Goal: Find specific page/section: Find specific page/section

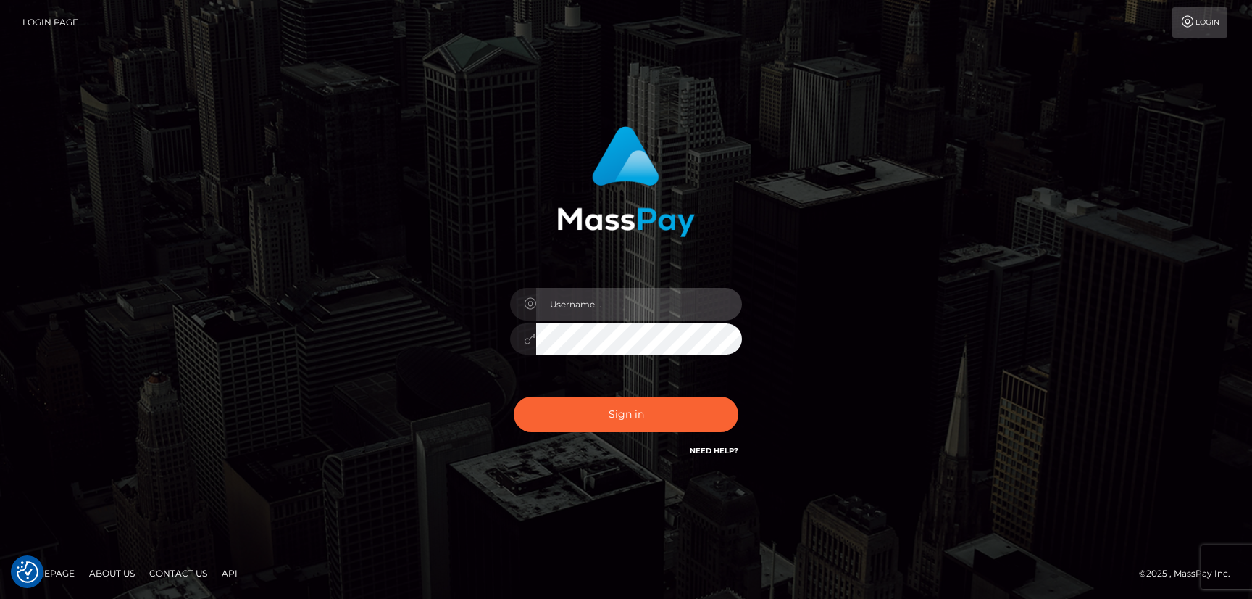
type input "hello.feetfinder"
click at [619, 317] on input "hello.feetfinder" at bounding box center [639, 304] width 206 height 33
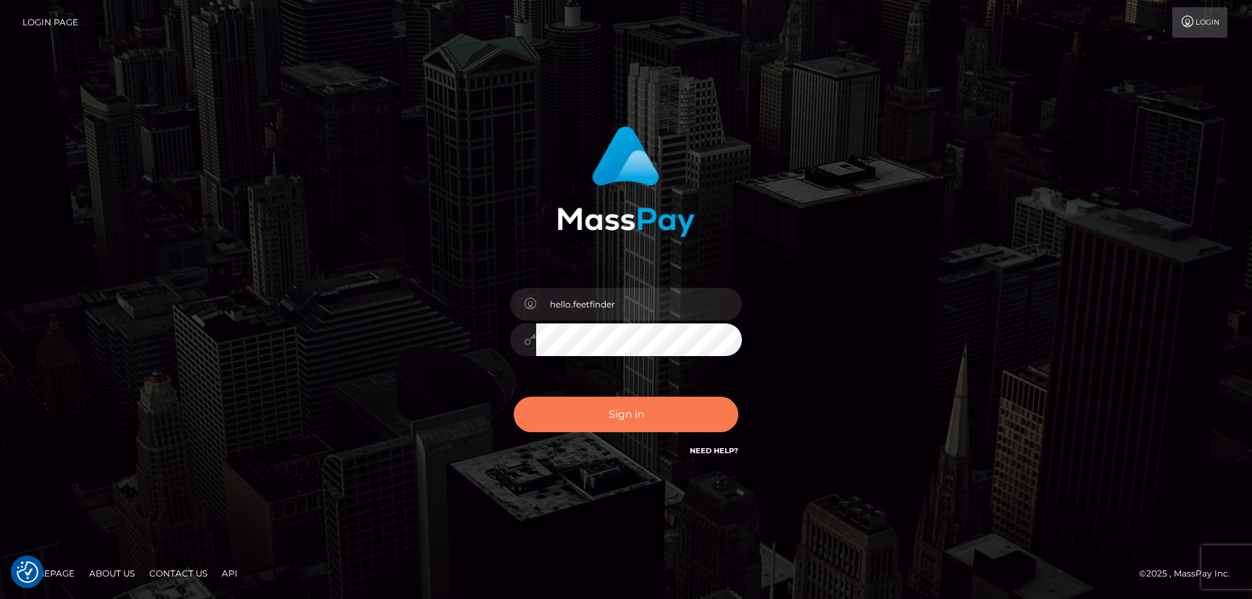
click at [633, 413] on button "Sign in" at bounding box center [626, 414] width 225 height 36
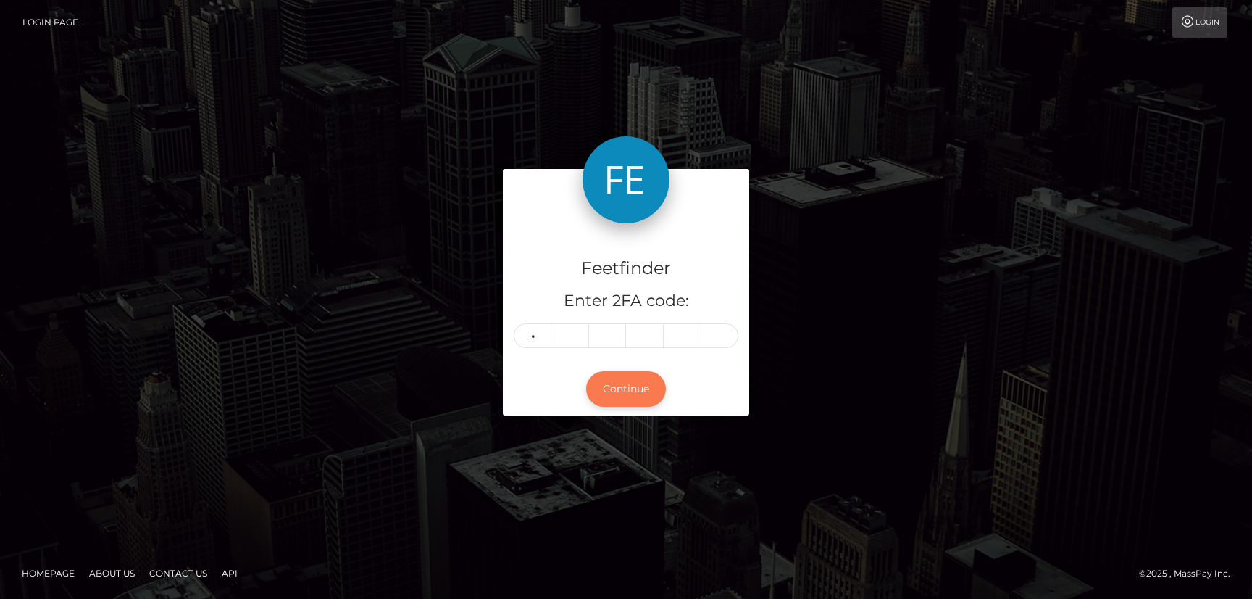
type input "7"
type input "3"
type input "2"
type input "0"
type input "4"
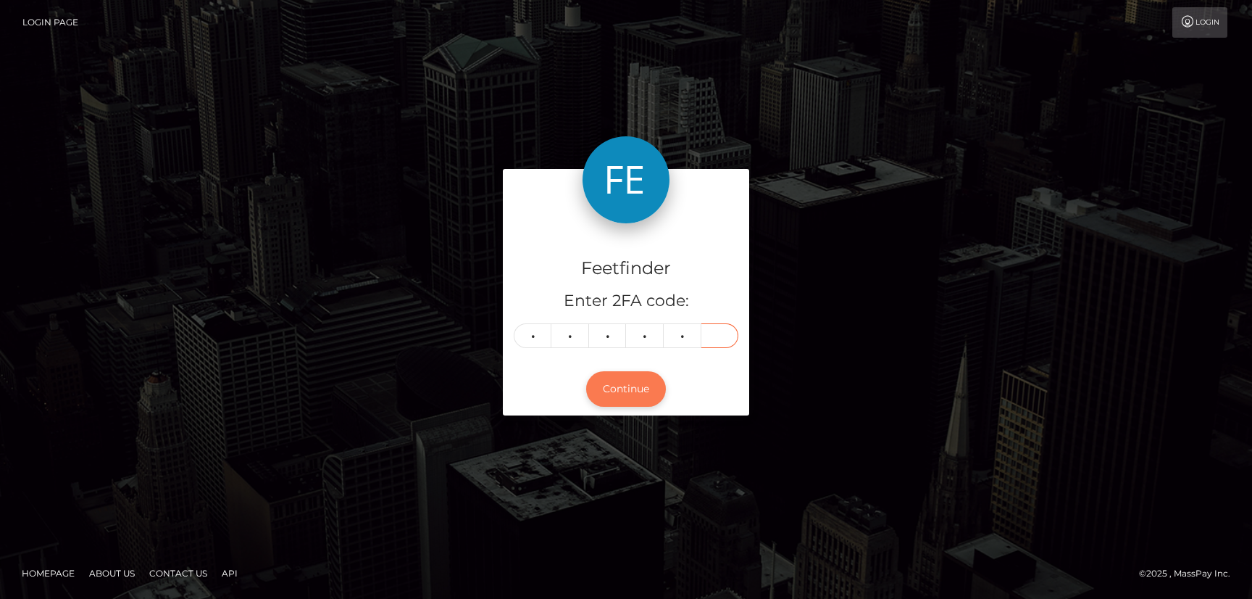
type input "9"
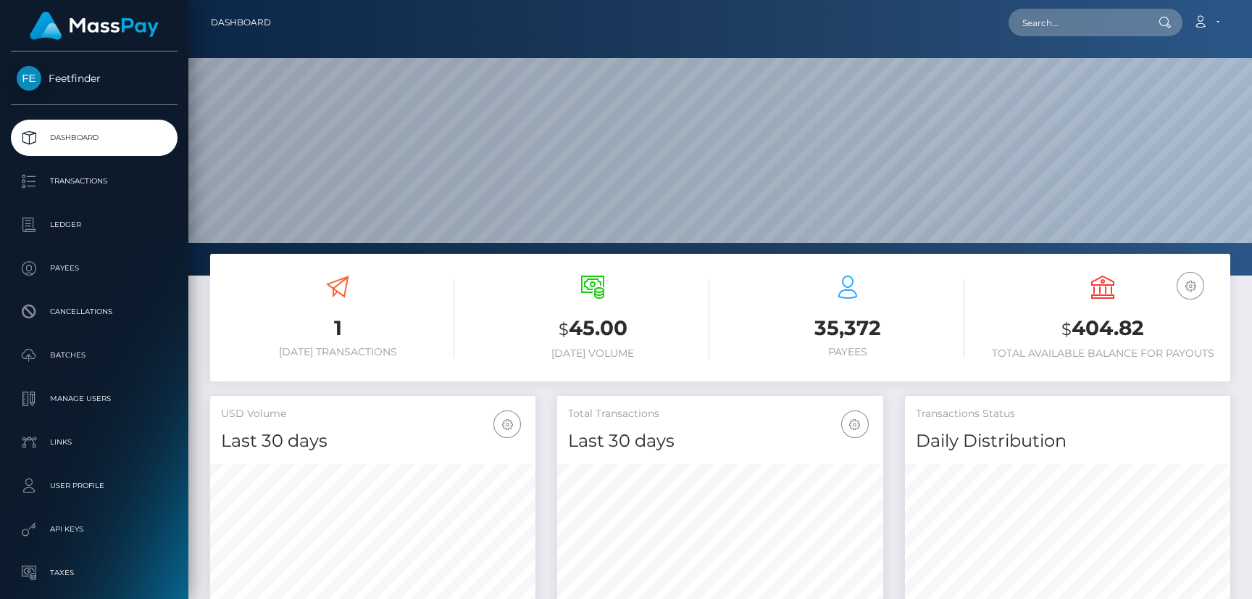
scroll to position [257, 325]
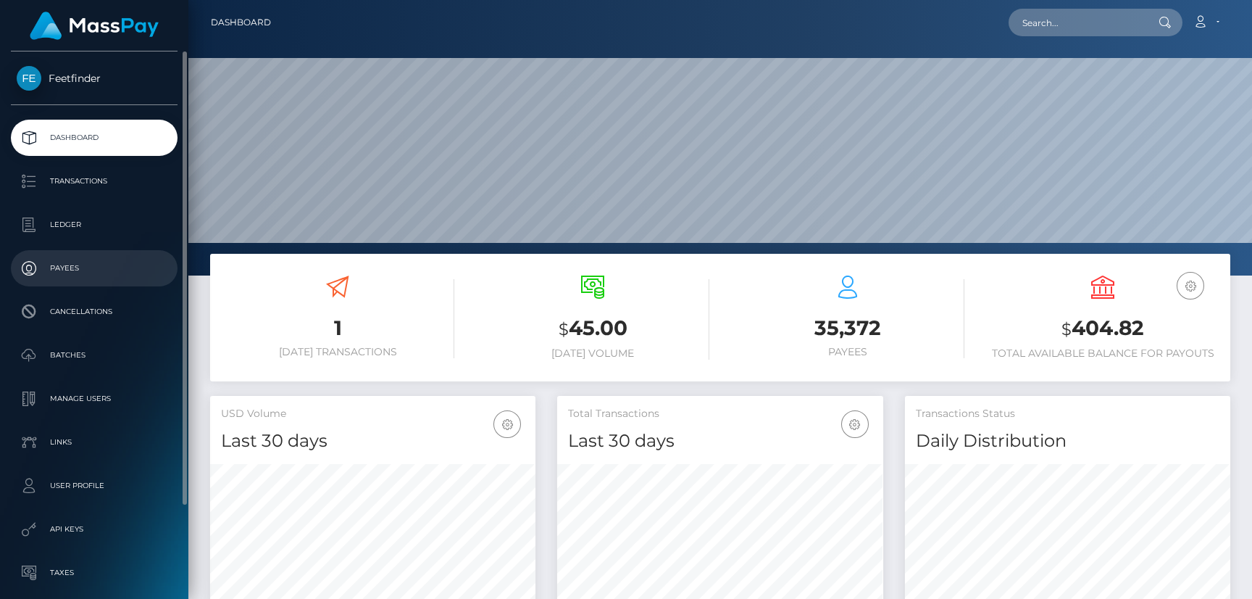
click at [67, 264] on p "Payees" at bounding box center [94, 268] width 155 height 22
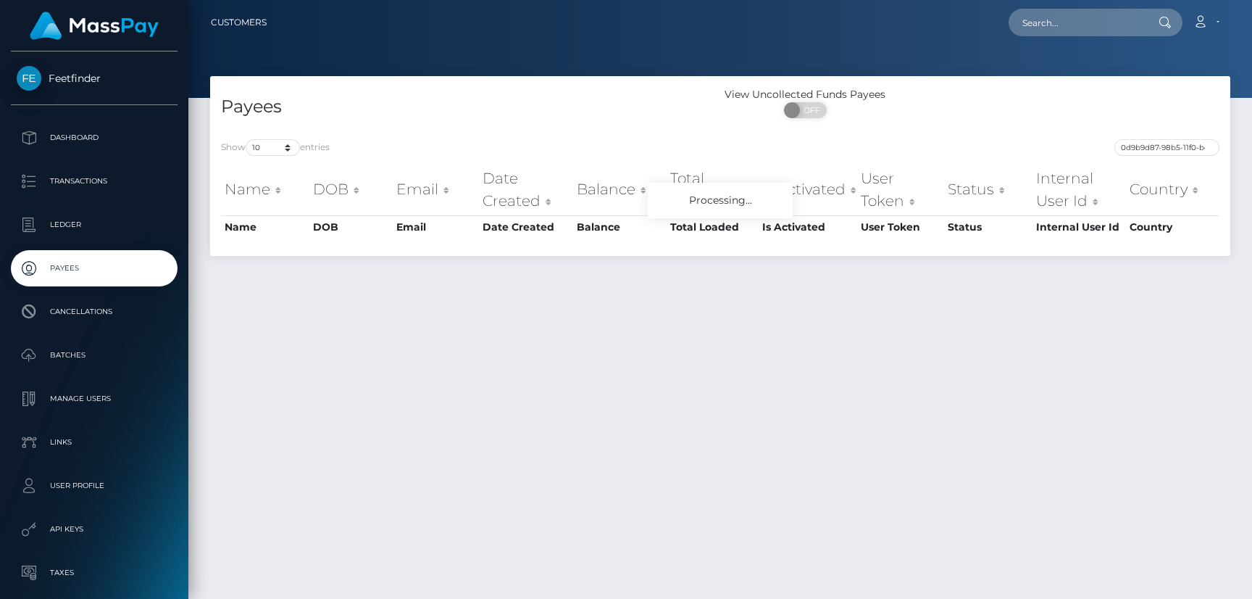
scroll to position [0, 67]
type input "0d9b9d87-98b5-11f0-bd85-0694aced620b"
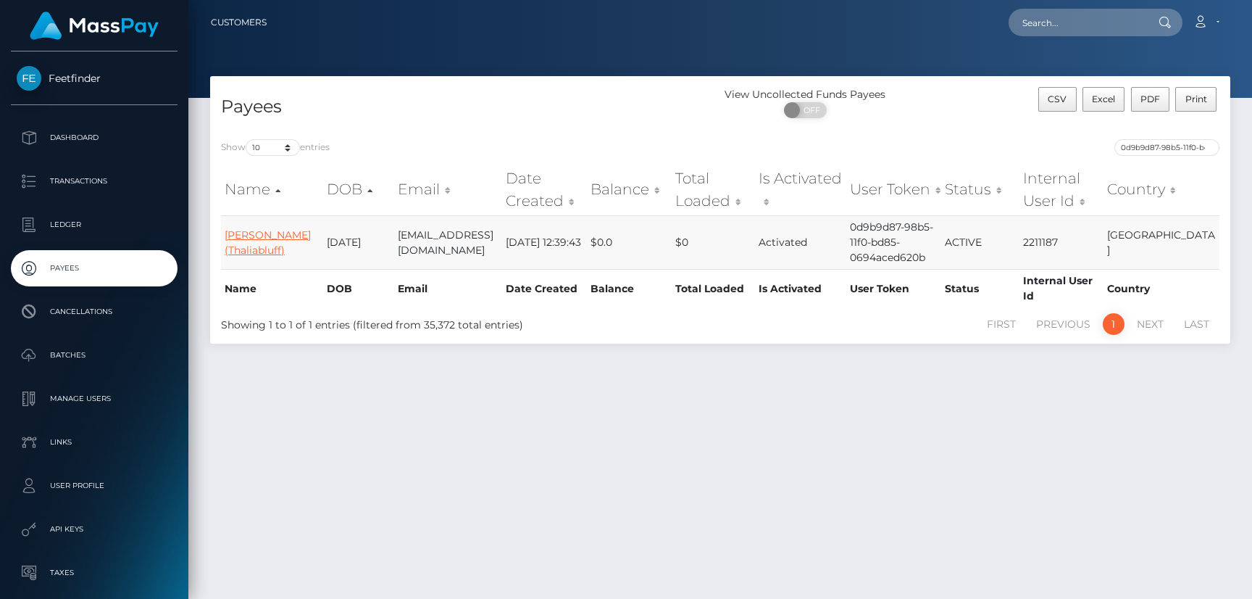
click at [249, 228] on link "Mackenzie R Osterhout (Thaliabluff)" at bounding box center [268, 242] width 86 height 28
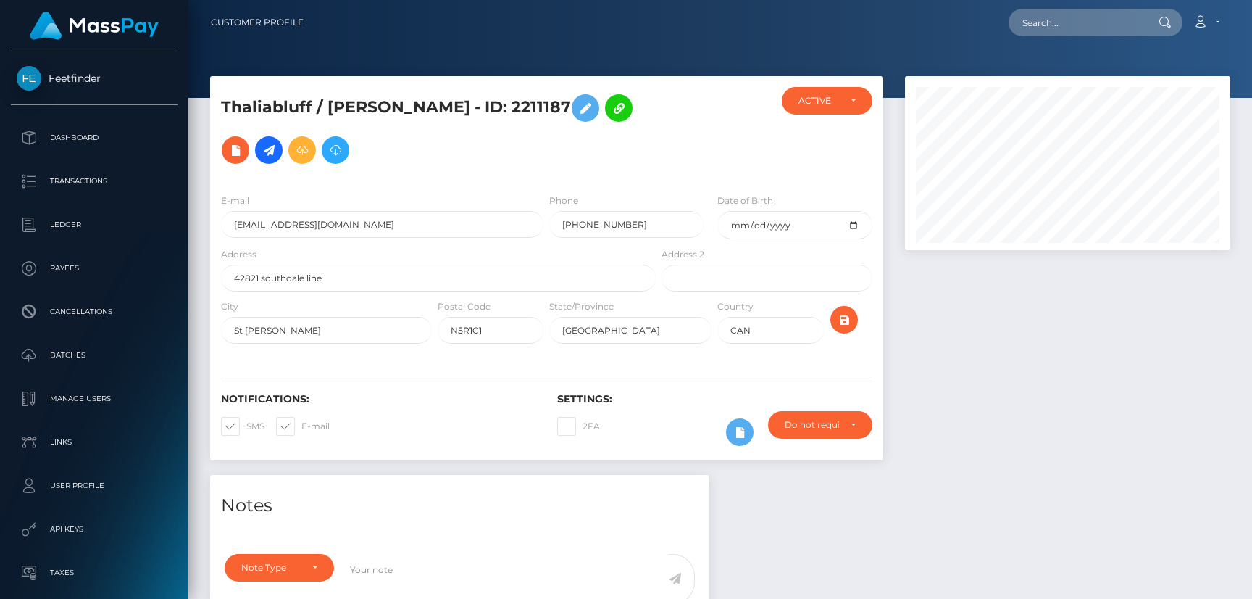
scroll to position [173, 325]
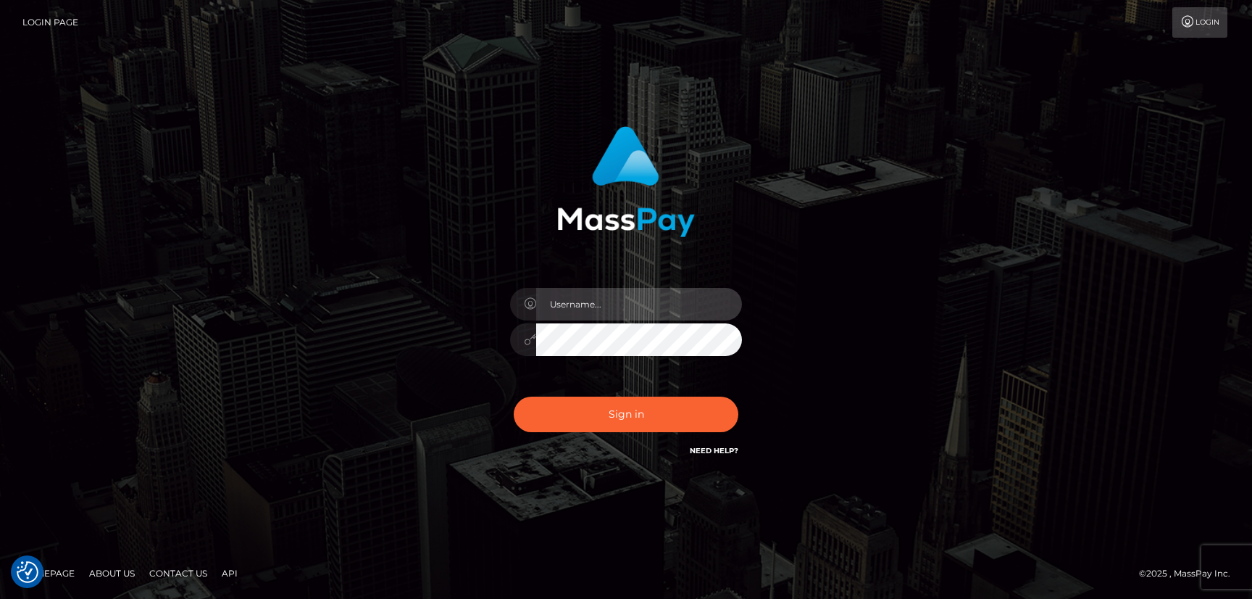
type input "hello.feetfinder"
click at [653, 294] on input "hello.feetfinder" at bounding box center [639, 304] width 206 height 33
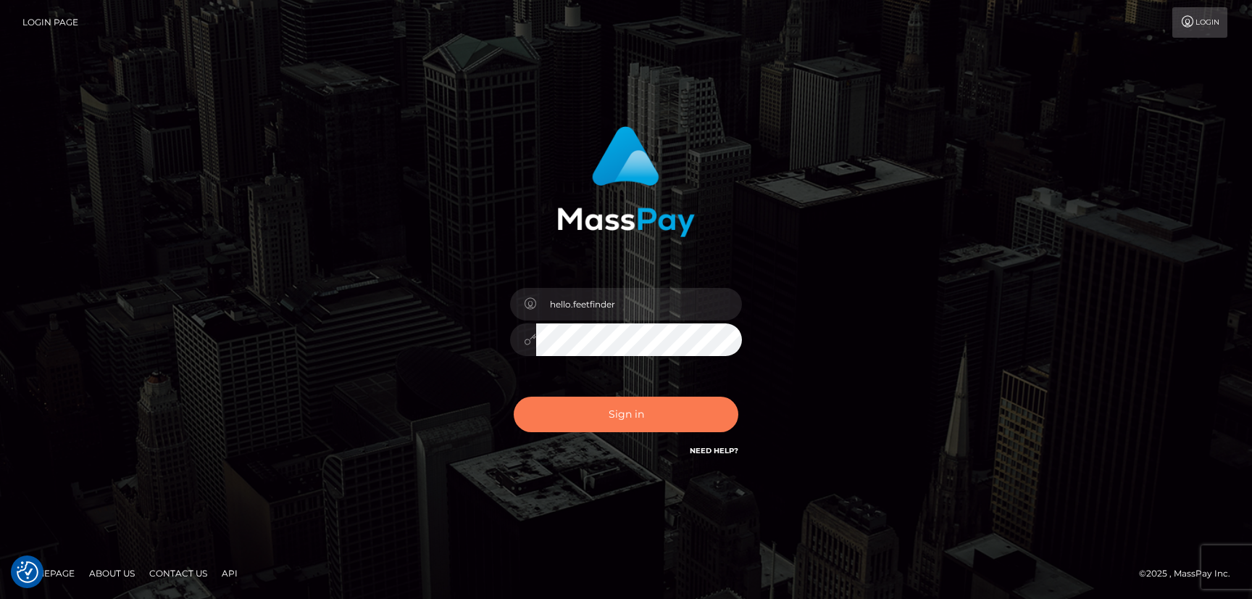
click at [708, 400] on button "Sign in" at bounding box center [626, 414] width 225 height 36
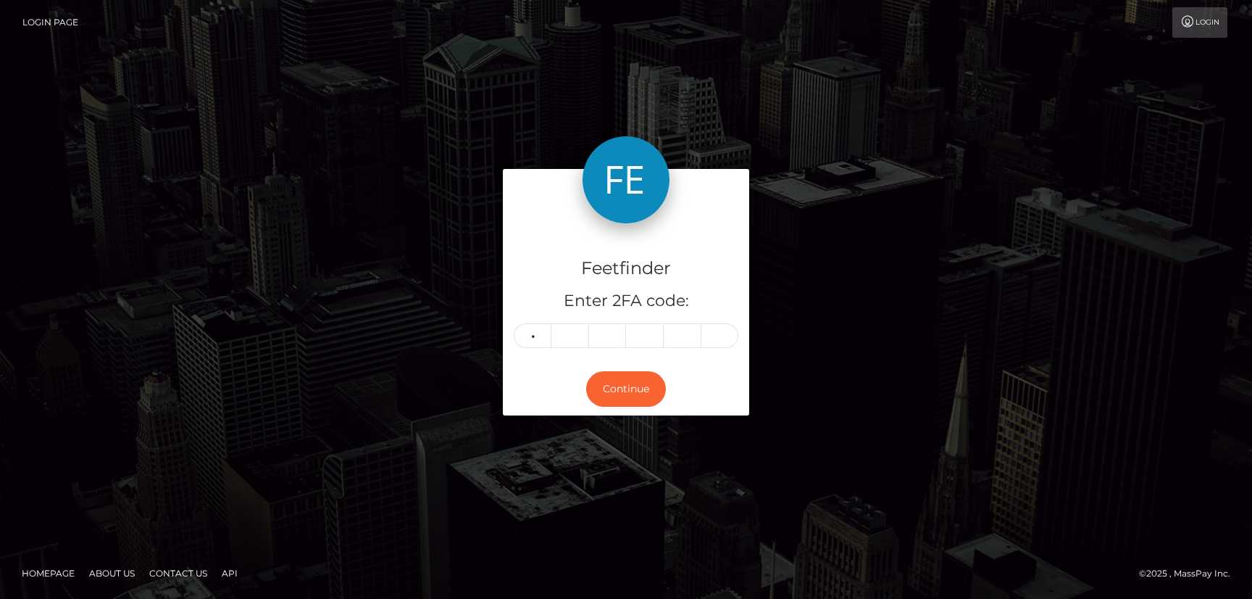
type input "5"
type input "6"
type input "5"
type input "9"
type input "2"
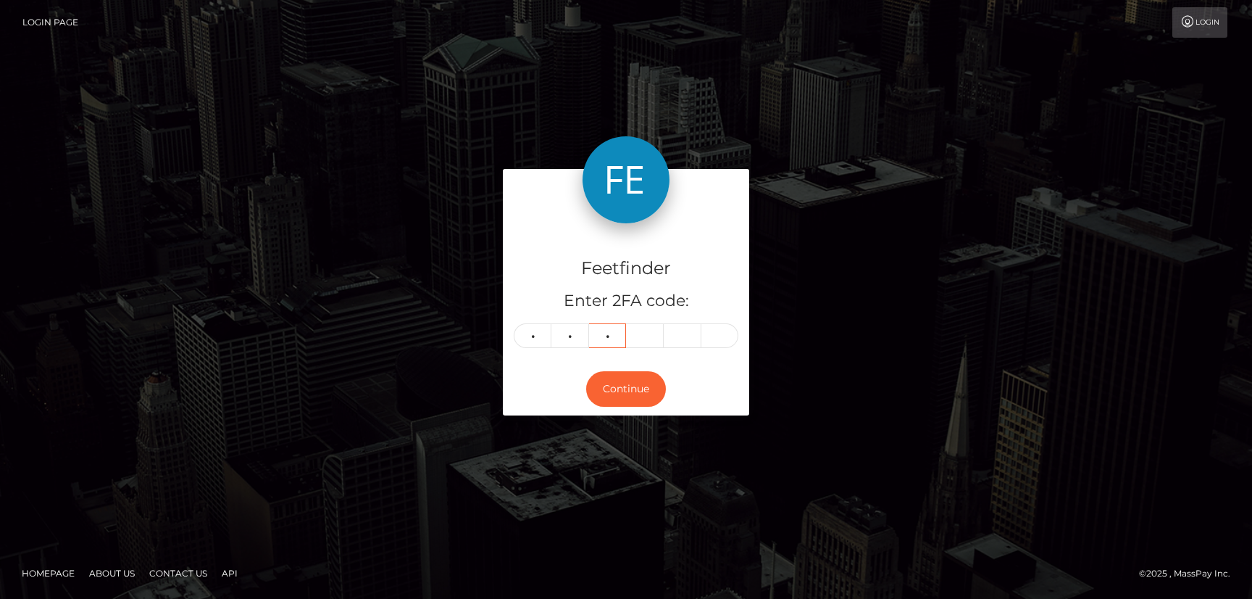
type input "5"
type input "1"
type input "5"
type input "2"
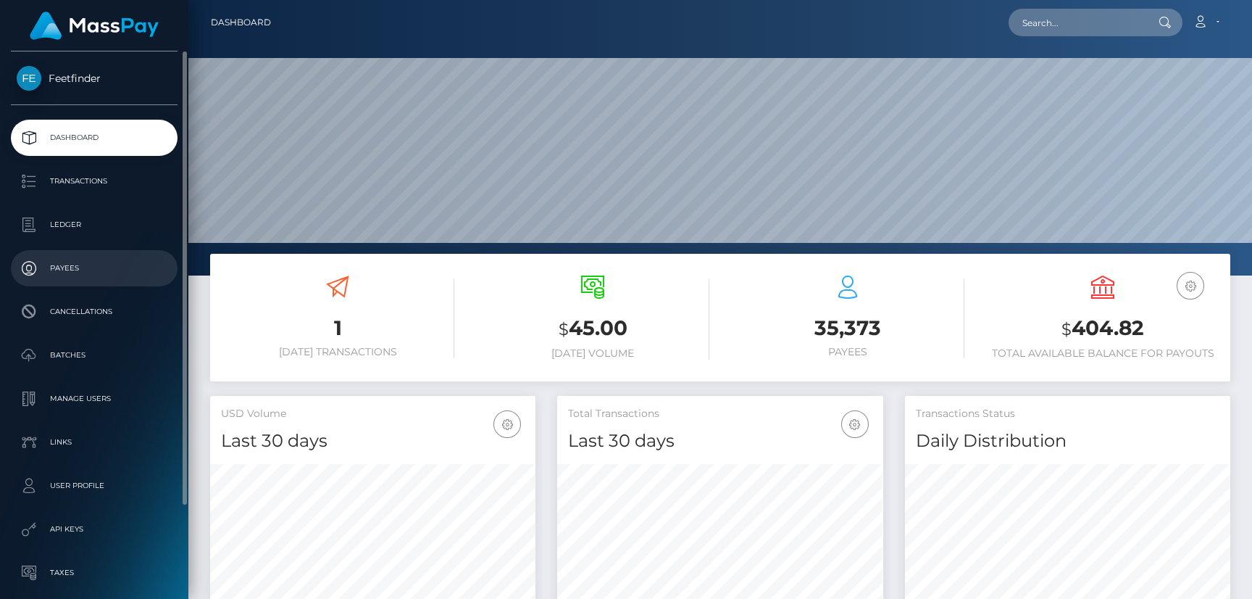
scroll to position [257, 325]
click at [67, 267] on p "Payees" at bounding box center [94, 268] width 155 height 22
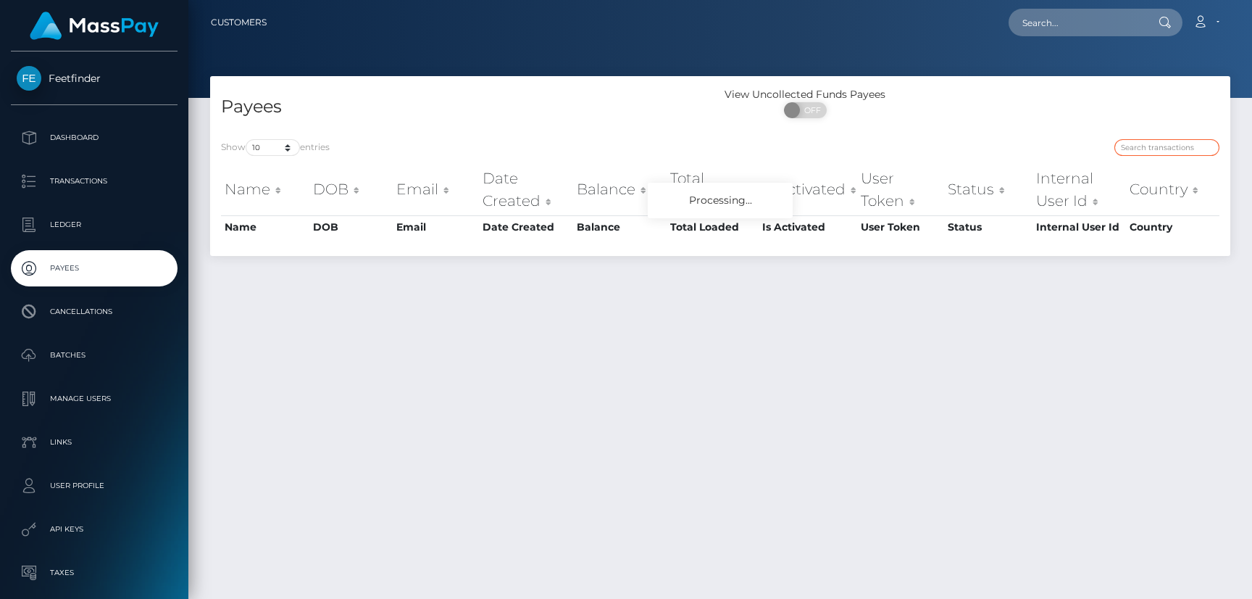
click at [1150, 147] on input "search" at bounding box center [1167, 147] width 105 height 17
paste input "6f6252c2-7490-11f0-9703-0266f44cc279"
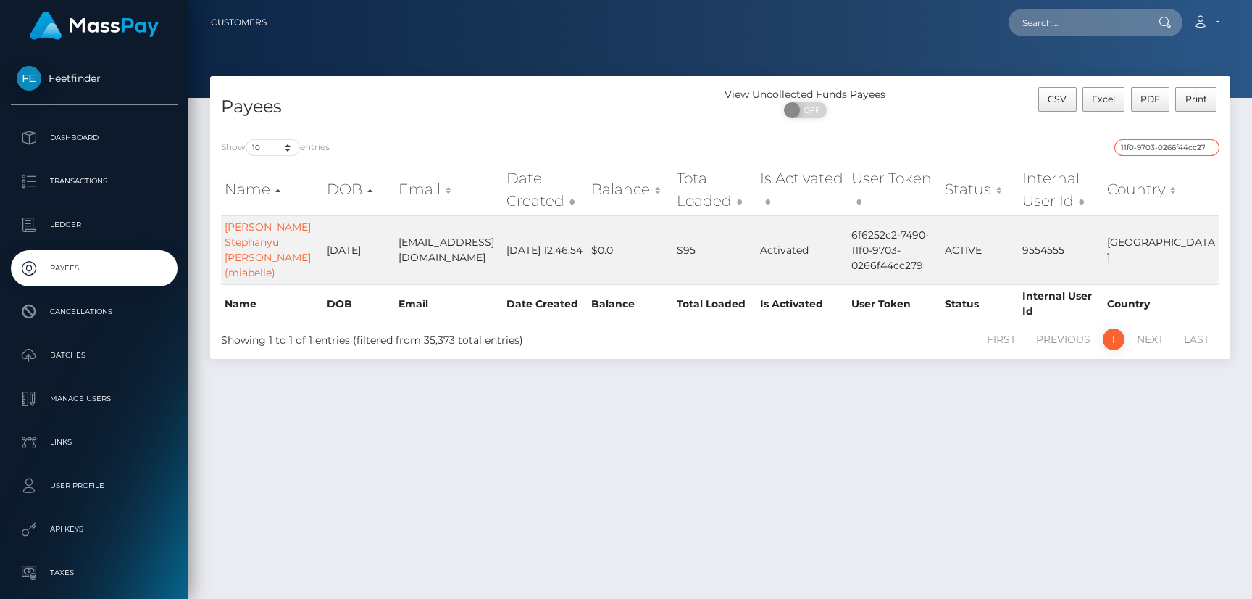
type input "6f6252c2-7490-11f0-9703-0266f44cc279"
